Goal: Task Accomplishment & Management: Complete application form

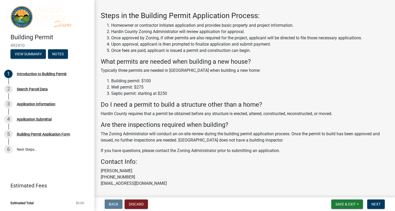
scroll to position [34, 0]
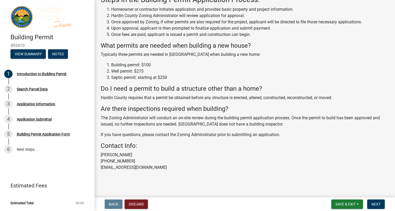
drag, startPoint x: 165, startPoint y: 74, endPoint x: 170, endPoint y: 73, distance: 4.6
click at [165, 74] on li "Well permit: $275" at bounding box center [249, 71] width 277 height 6
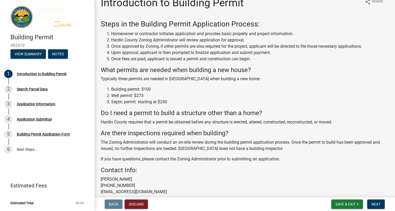
scroll to position [0, 0]
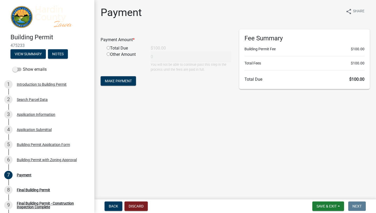
click at [108, 49] on input "radio" at bounding box center [108, 47] width 3 height 3
radio input "true"
type input "100"
click at [122, 82] on span "Make Payment" at bounding box center [118, 81] width 27 height 4
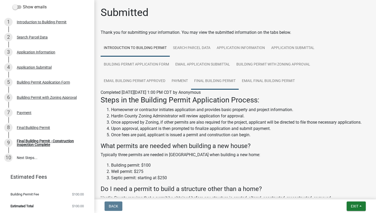
click at [208, 81] on link "Final Building Permit" at bounding box center [215, 81] width 48 height 17
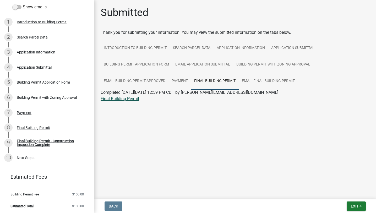
click at [117, 98] on link "Final Building Permit" at bounding box center [120, 98] width 39 height 5
